Goal: Information Seeking & Learning: Understand process/instructions

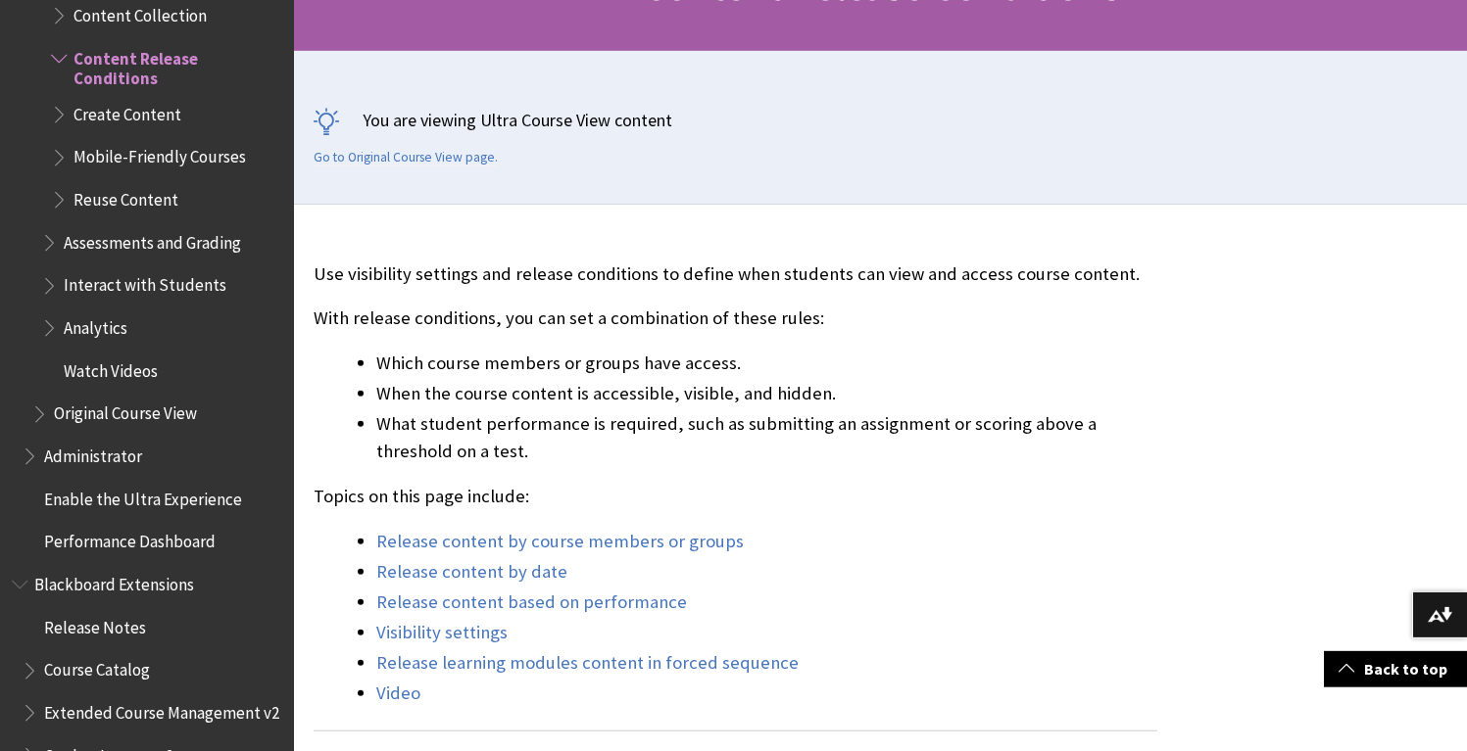
scroll to position [361, 0]
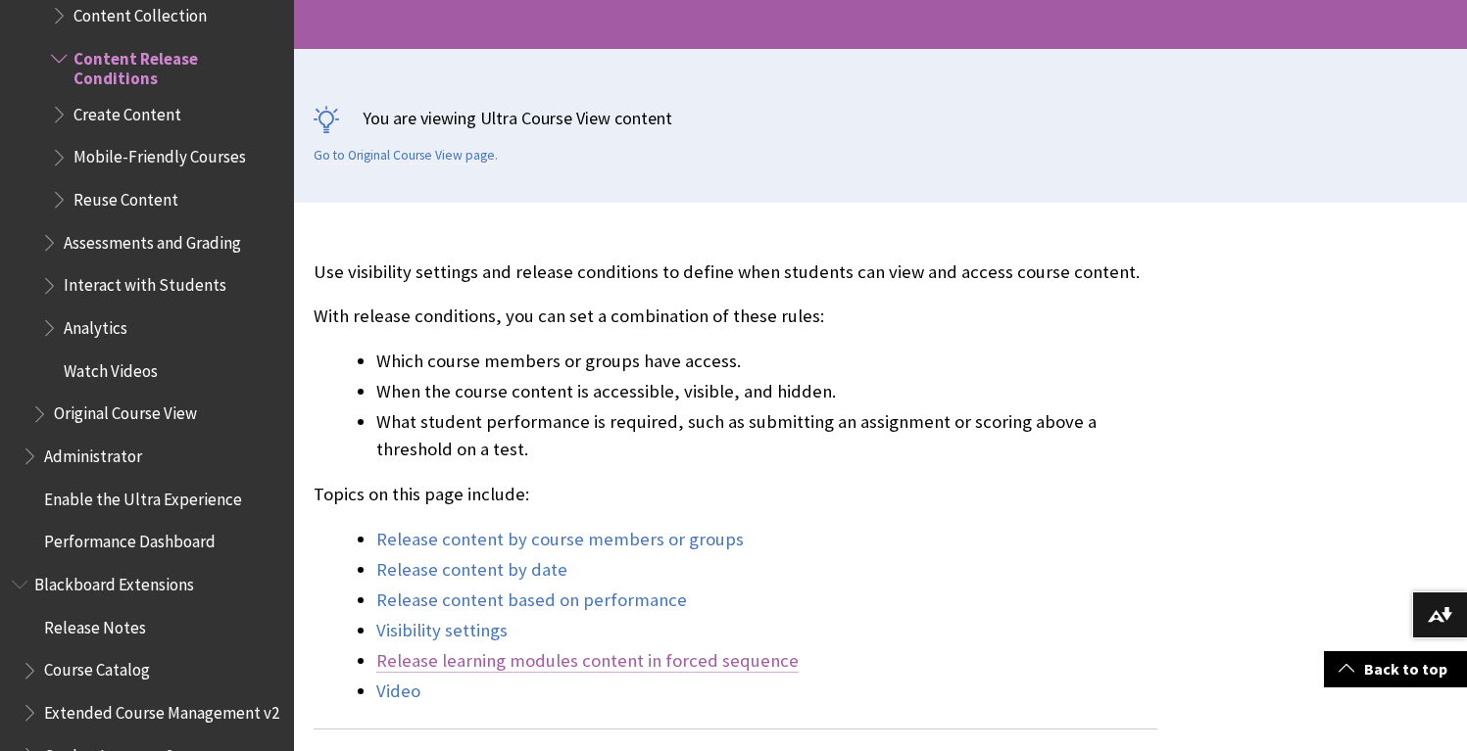
click at [666, 672] on link "Release learning modules content in forced sequence" at bounding box center [587, 662] width 422 height 24
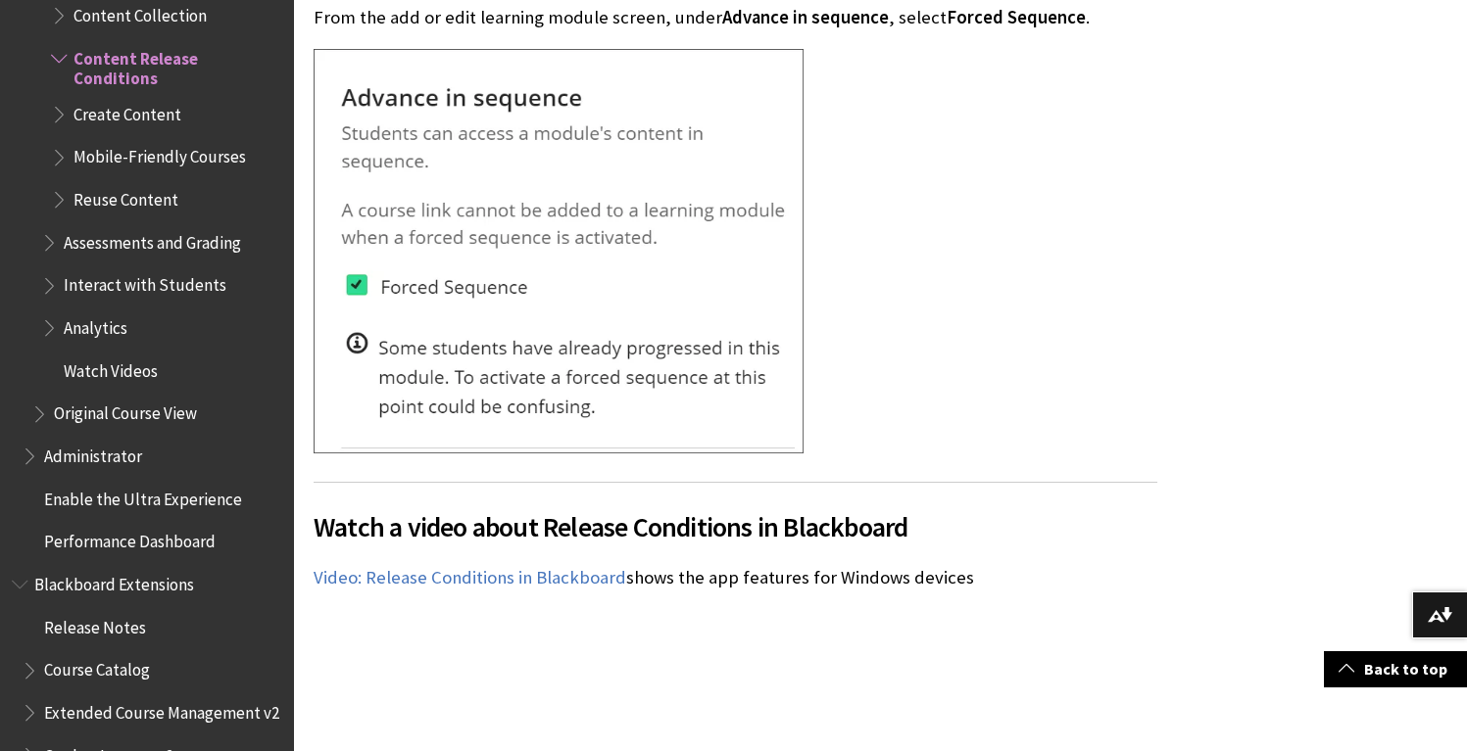
scroll to position [4873, 0]
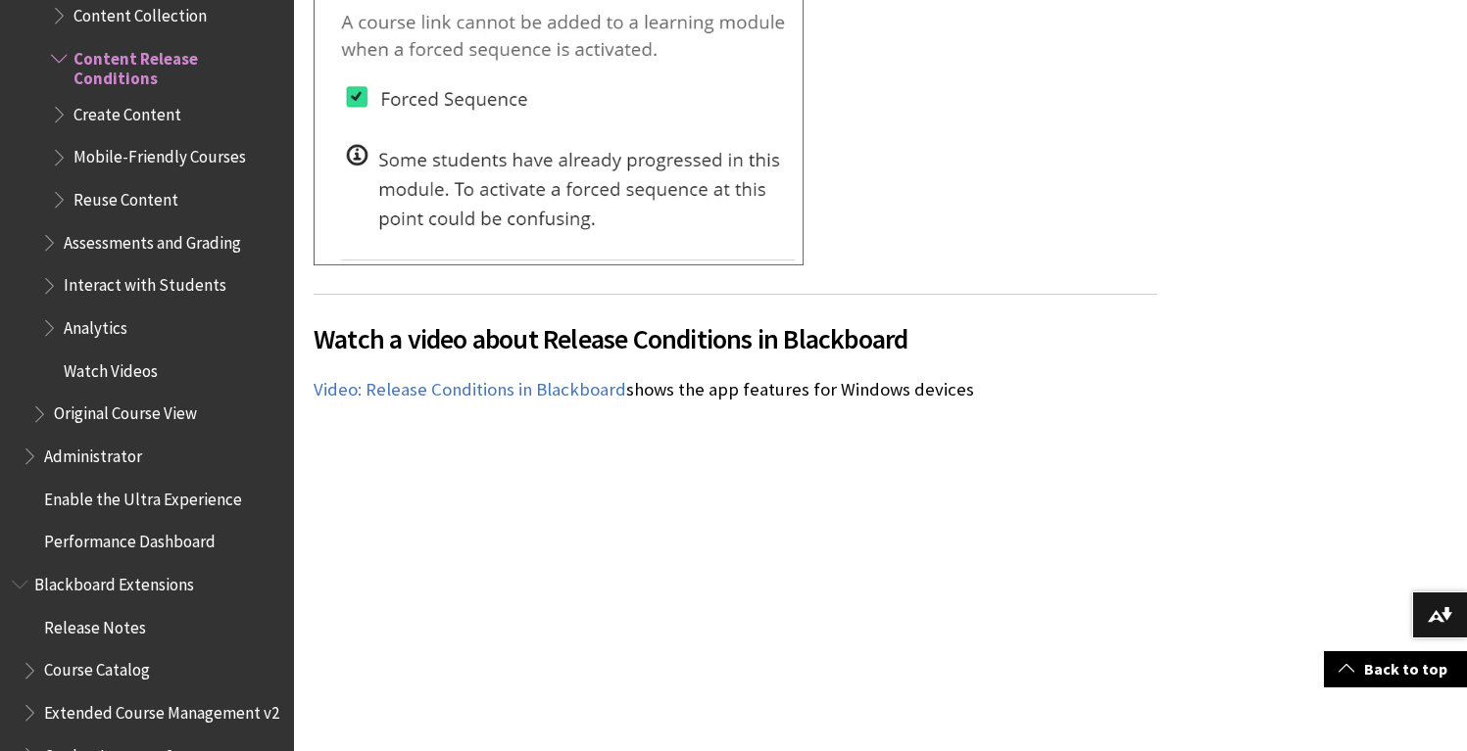
click at [125, 403] on span "Original Course View" at bounding box center [125, 411] width 143 height 26
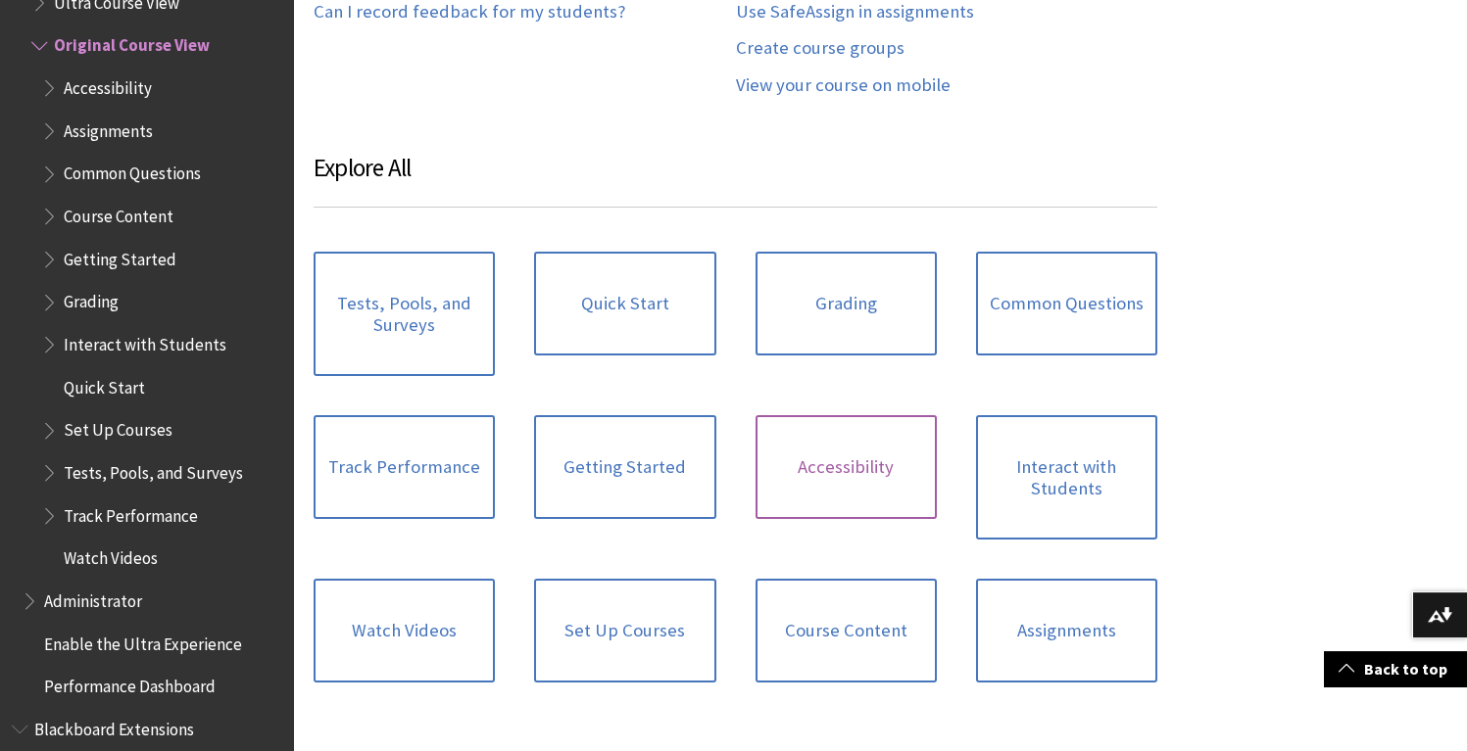
scroll to position [1395, 0]
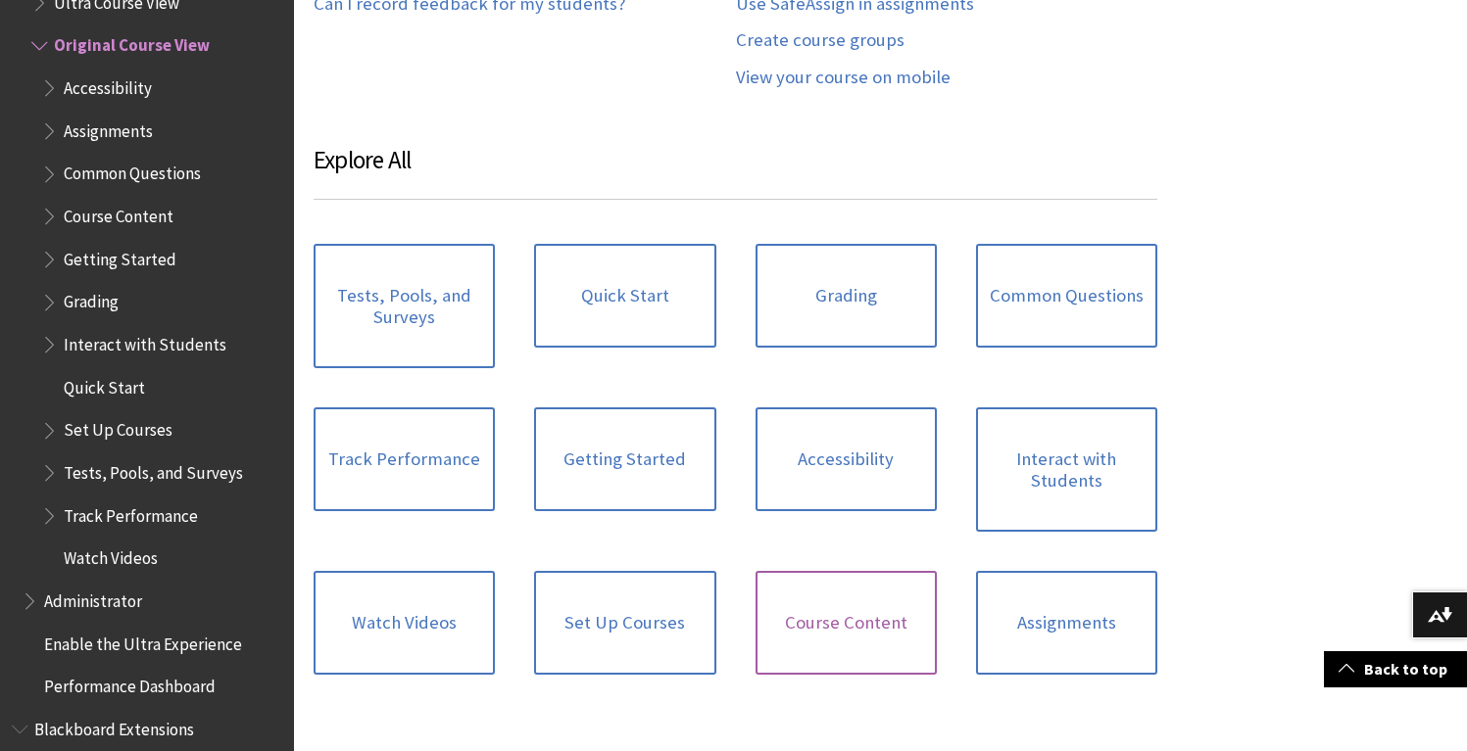
click at [846, 622] on link "Course Content" at bounding box center [845, 623] width 181 height 104
